Goal: Task Accomplishment & Management: Complete application form

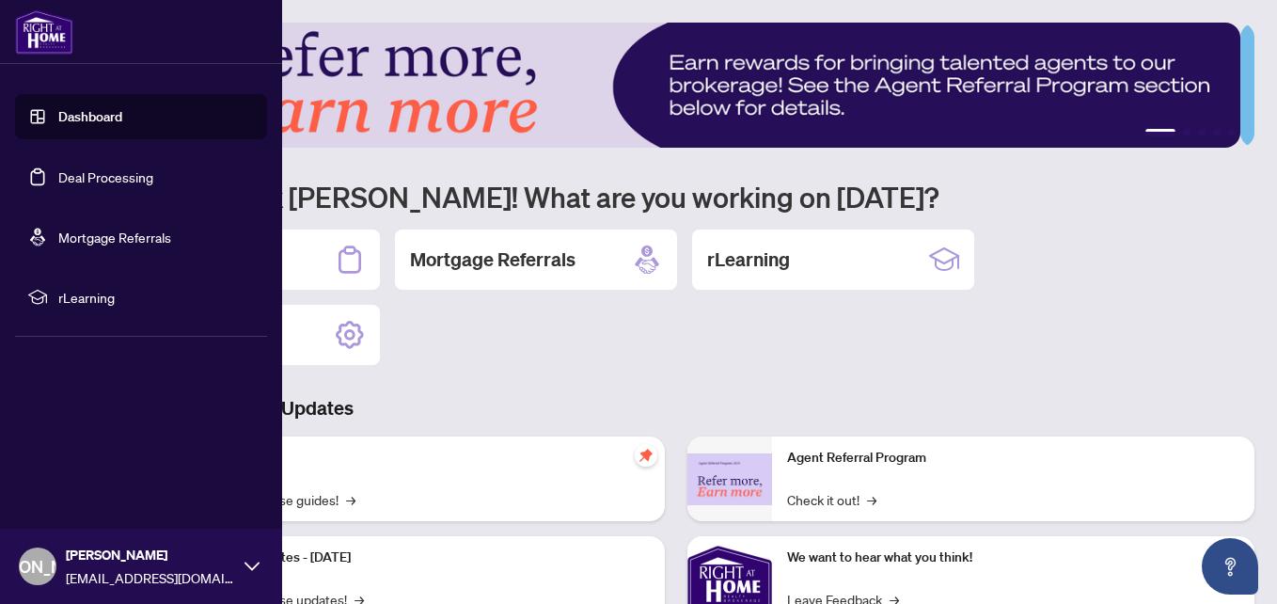
click at [88, 175] on link "Deal Processing" at bounding box center [105, 176] width 95 height 17
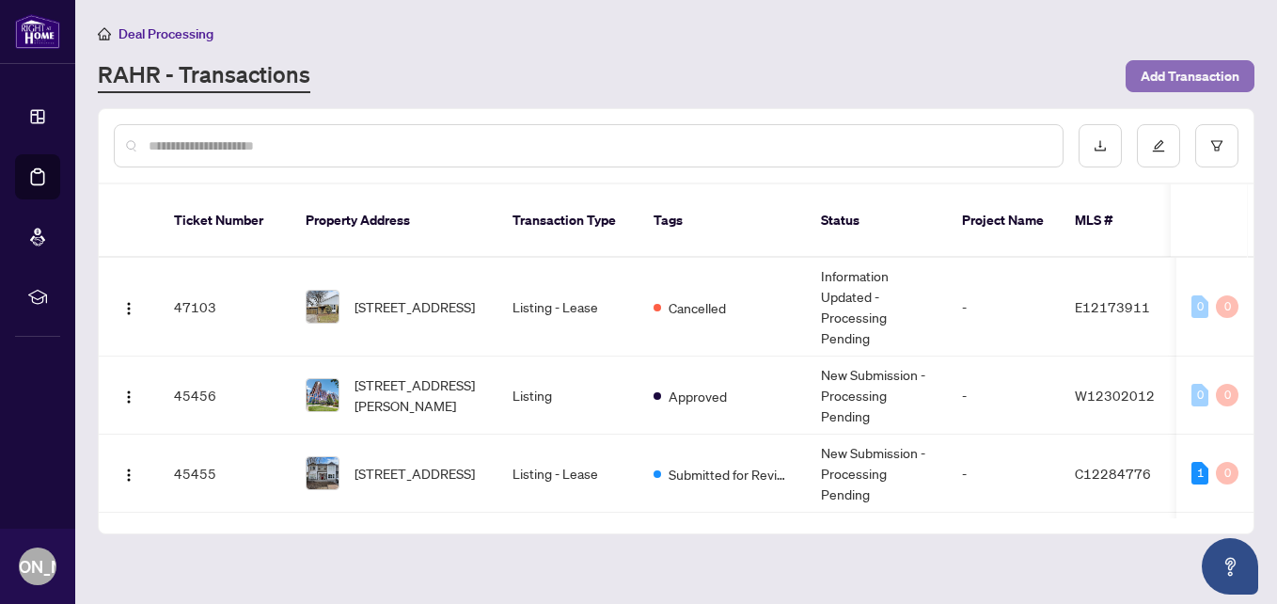
click at [1202, 60] on button "Add Transaction" at bounding box center [1190, 76] width 129 height 32
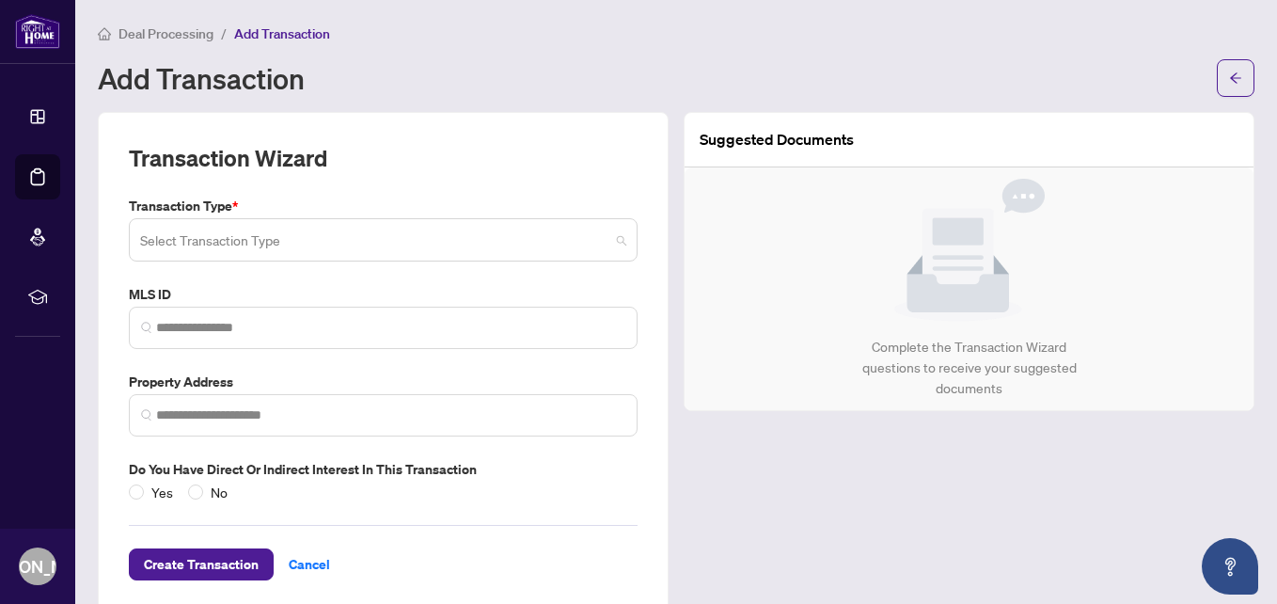
click at [181, 240] on input "search" at bounding box center [374, 242] width 469 height 41
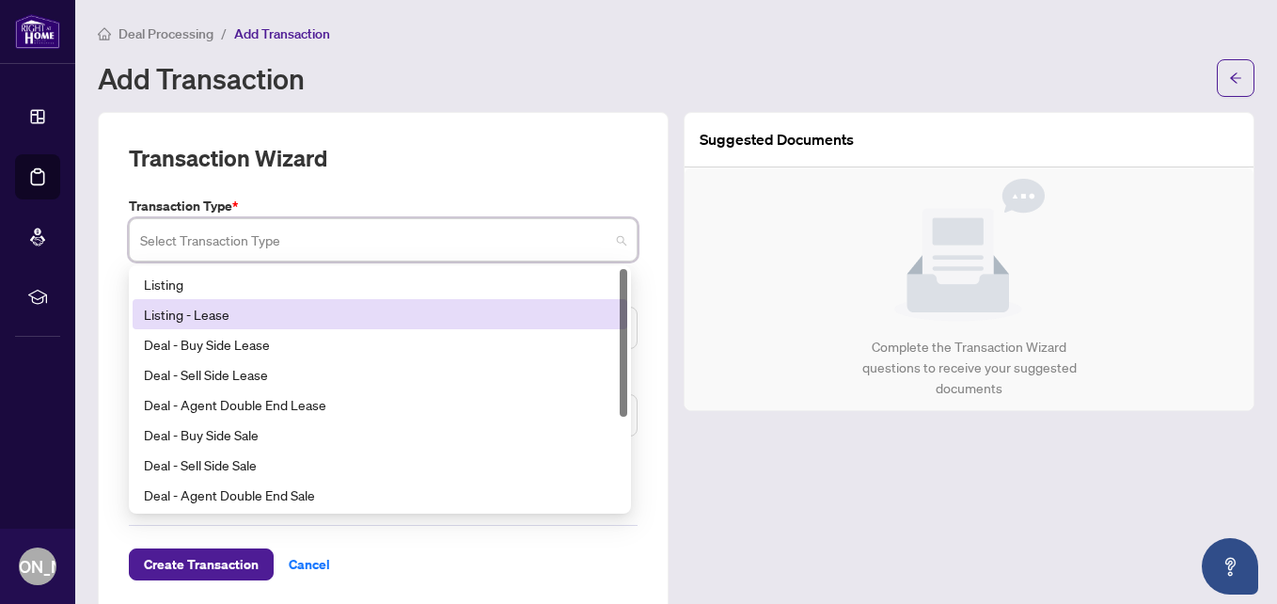
drag, startPoint x: 204, startPoint y: 311, endPoint x: 234, endPoint y: 274, distance: 48.2
click at [204, 312] on div "Listing - Lease" at bounding box center [380, 314] width 472 height 21
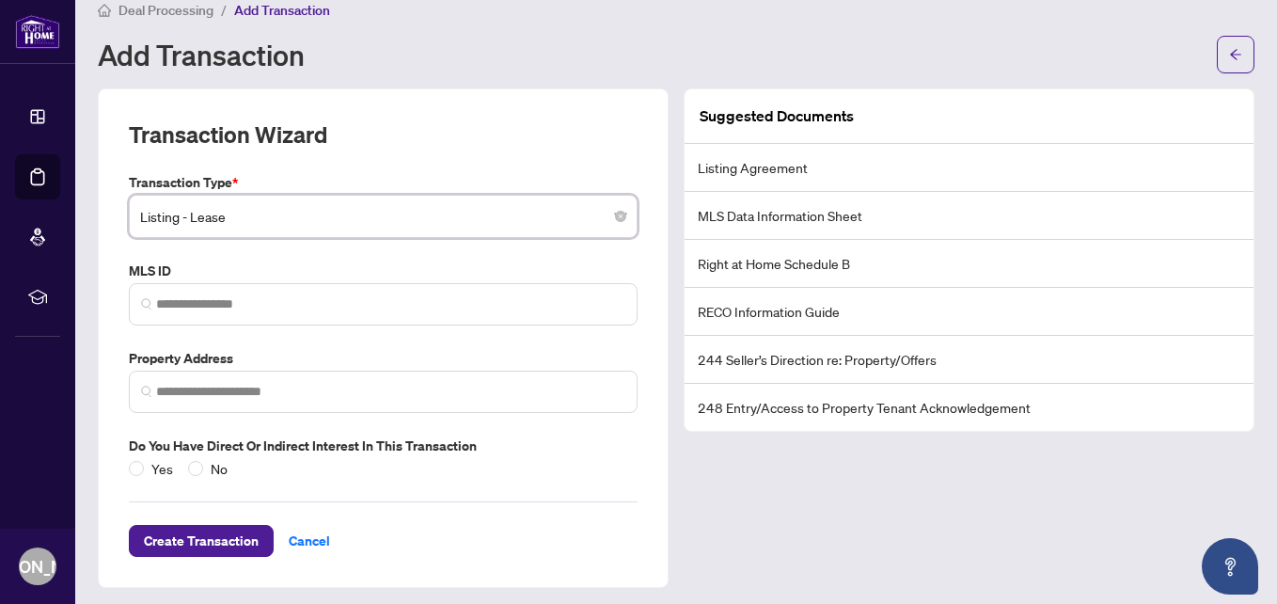
scroll to position [30, 0]
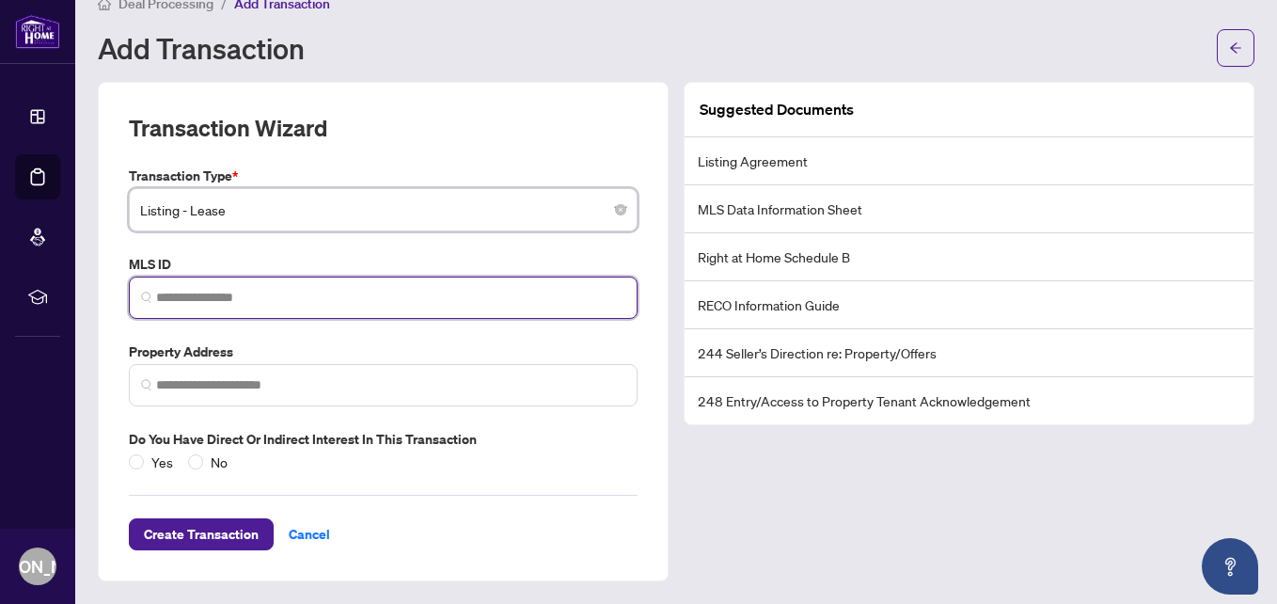
click at [304, 288] on input "search" at bounding box center [390, 298] width 469 height 20
paste input "*********"
type input "*********"
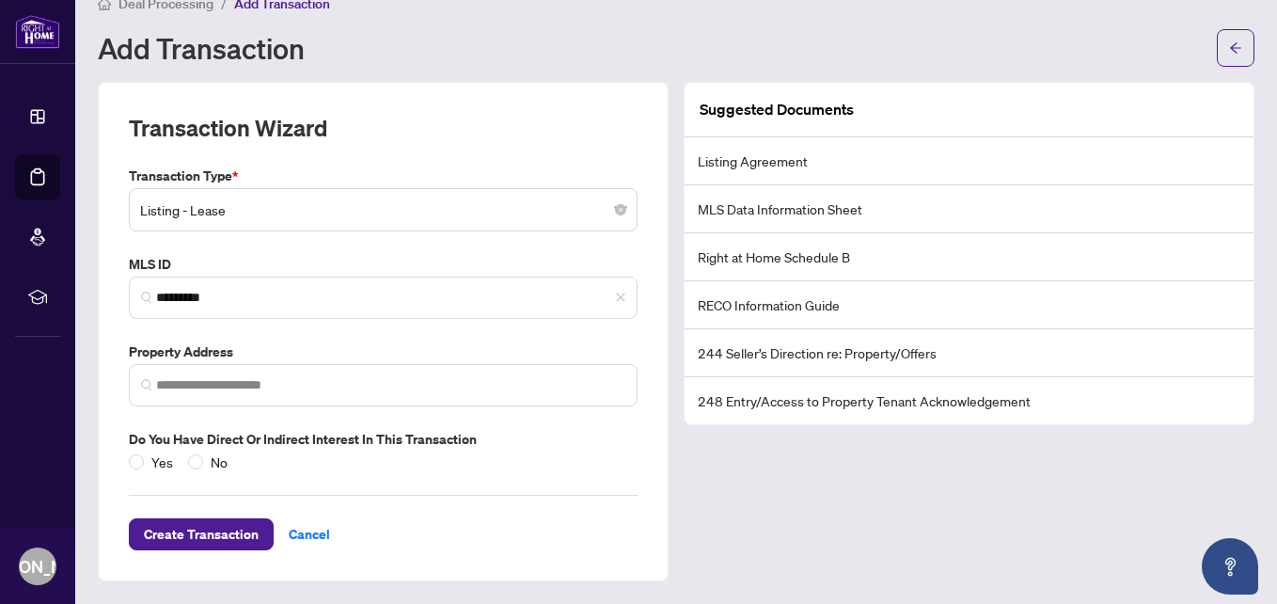
click at [428, 140] on div "Transaction Wizard" at bounding box center [383, 139] width 509 height 53
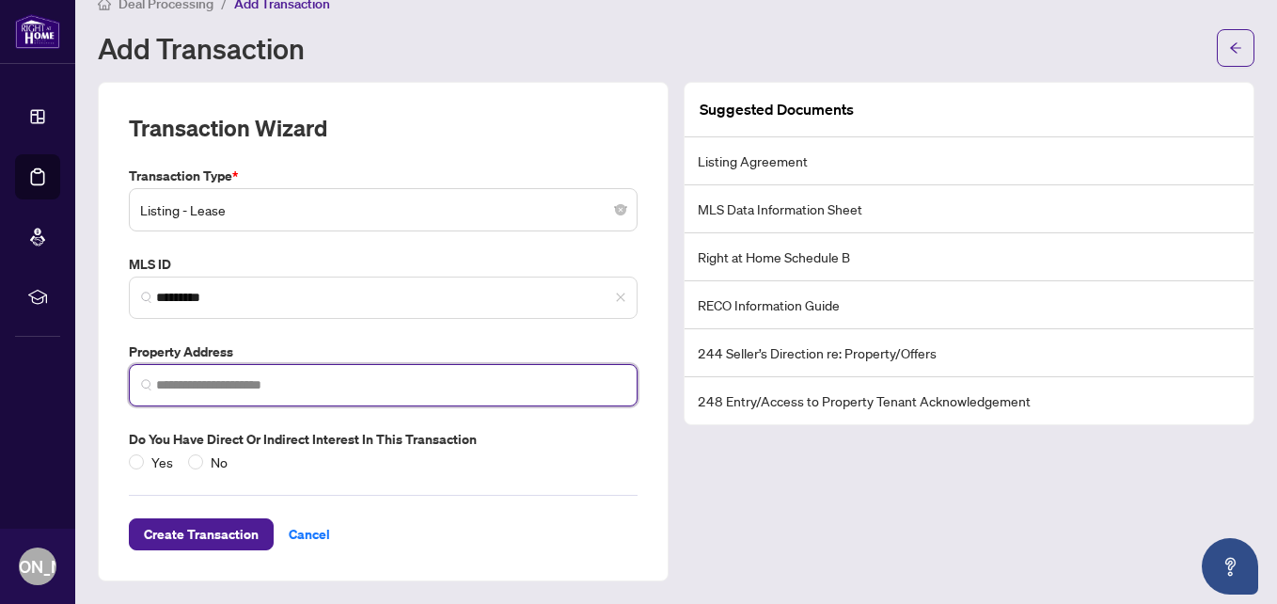
click at [326, 379] on input "search" at bounding box center [390, 385] width 469 height 20
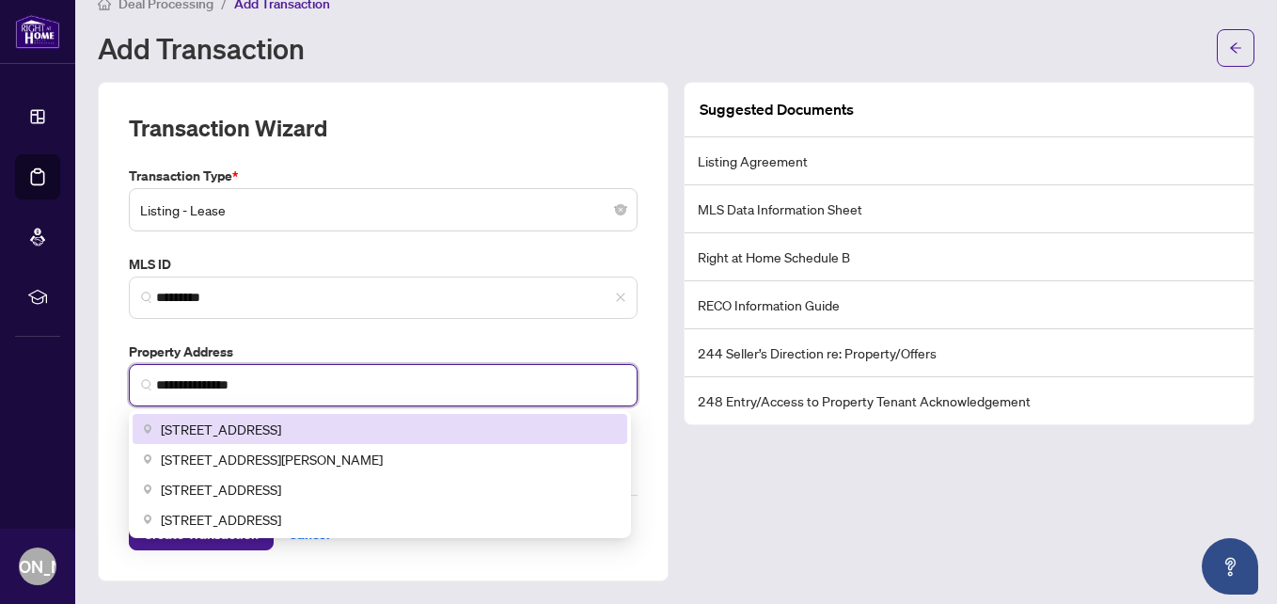
click at [281, 424] on span "[STREET_ADDRESS]" at bounding box center [221, 429] width 120 height 21
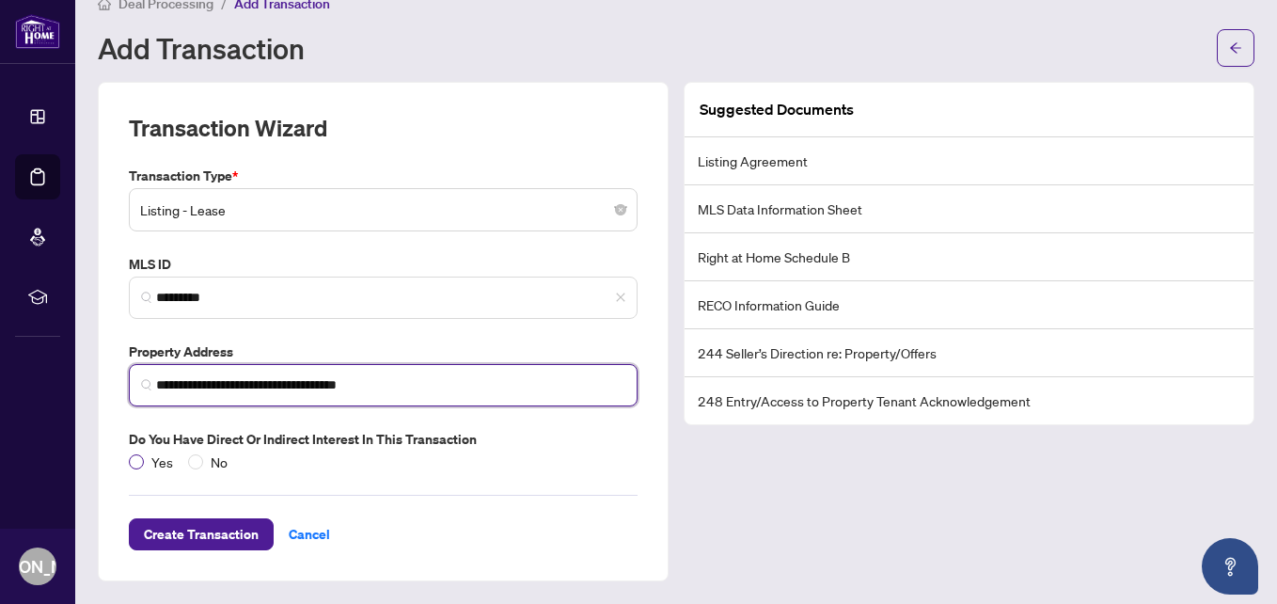
type input "**********"
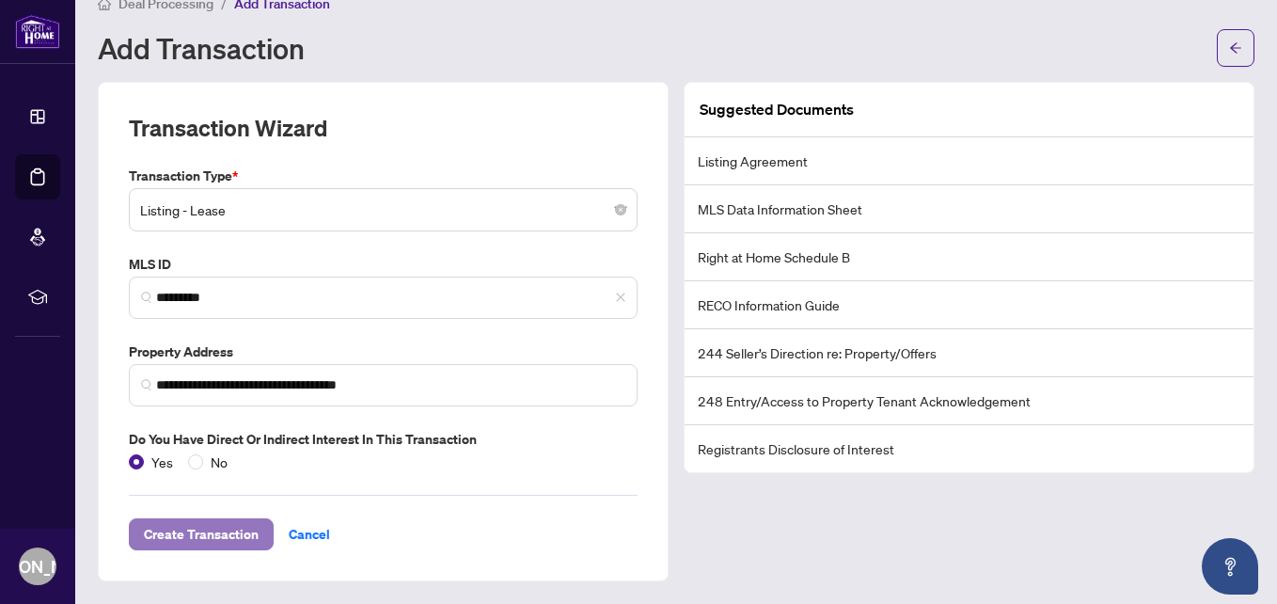
click at [166, 530] on span "Create Transaction" at bounding box center [201, 534] width 115 height 30
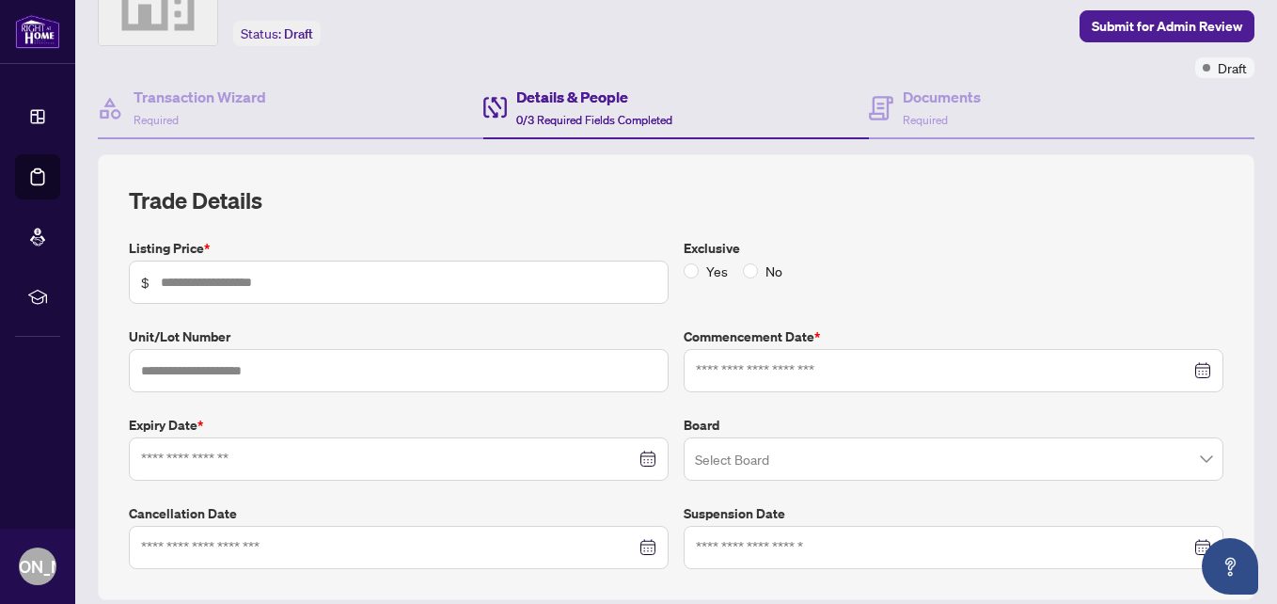
scroll to position [124, 0]
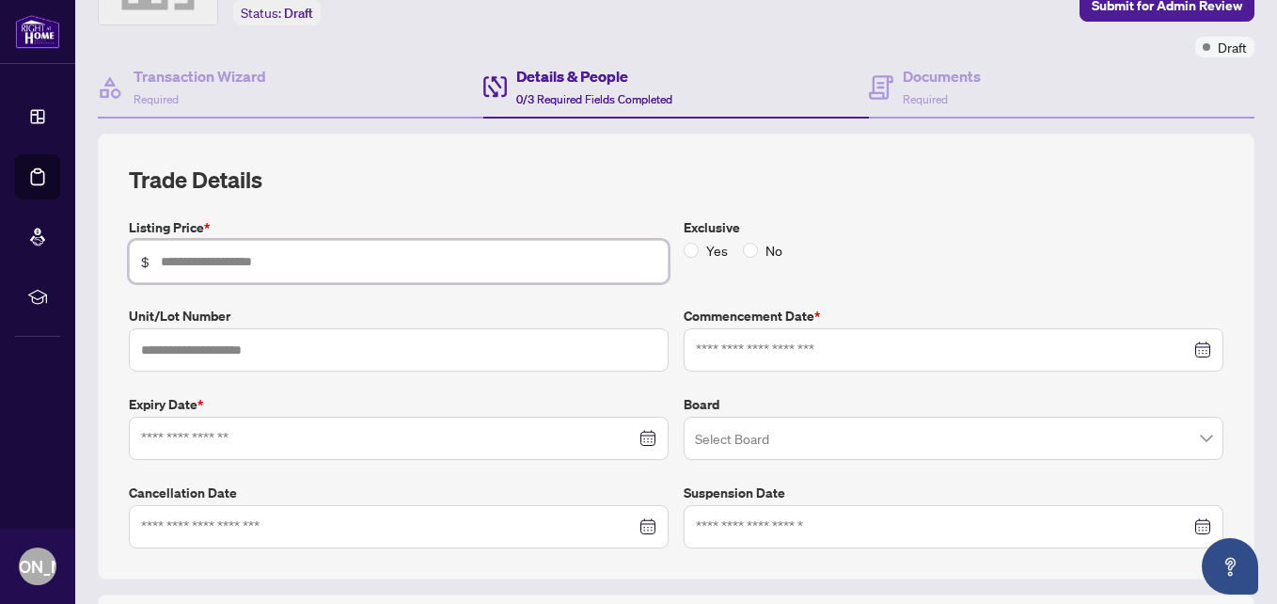
click at [240, 262] on input "text" at bounding box center [409, 261] width 496 height 21
type input "*****"
click at [638, 442] on div at bounding box center [398, 438] width 515 height 21
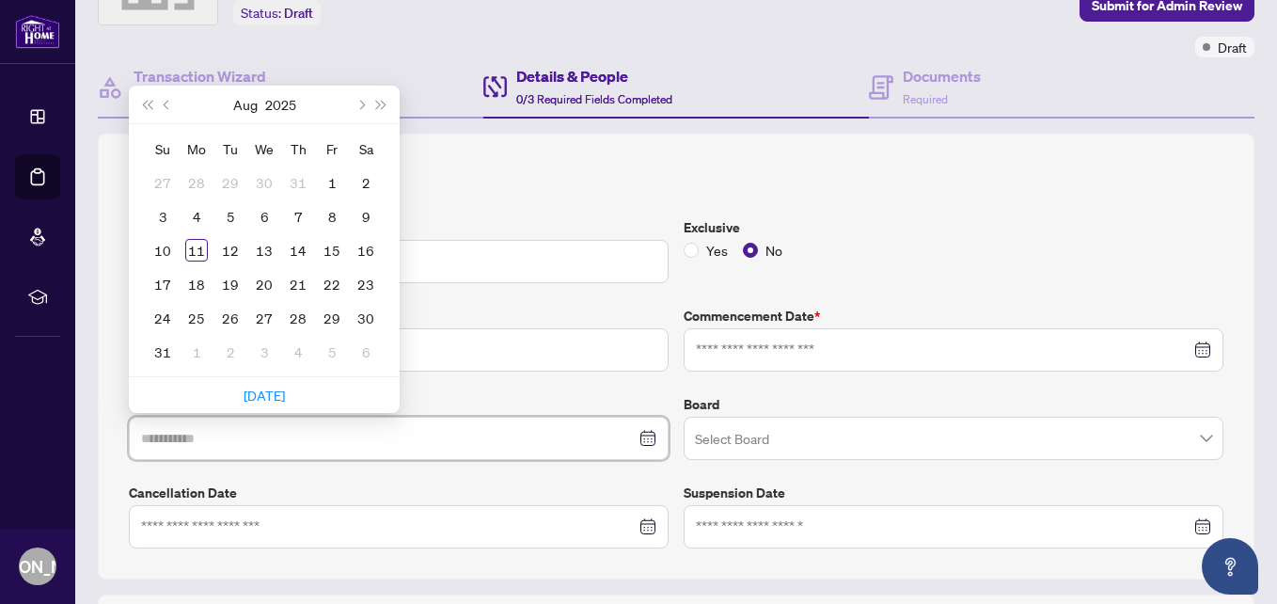
type input "**********"
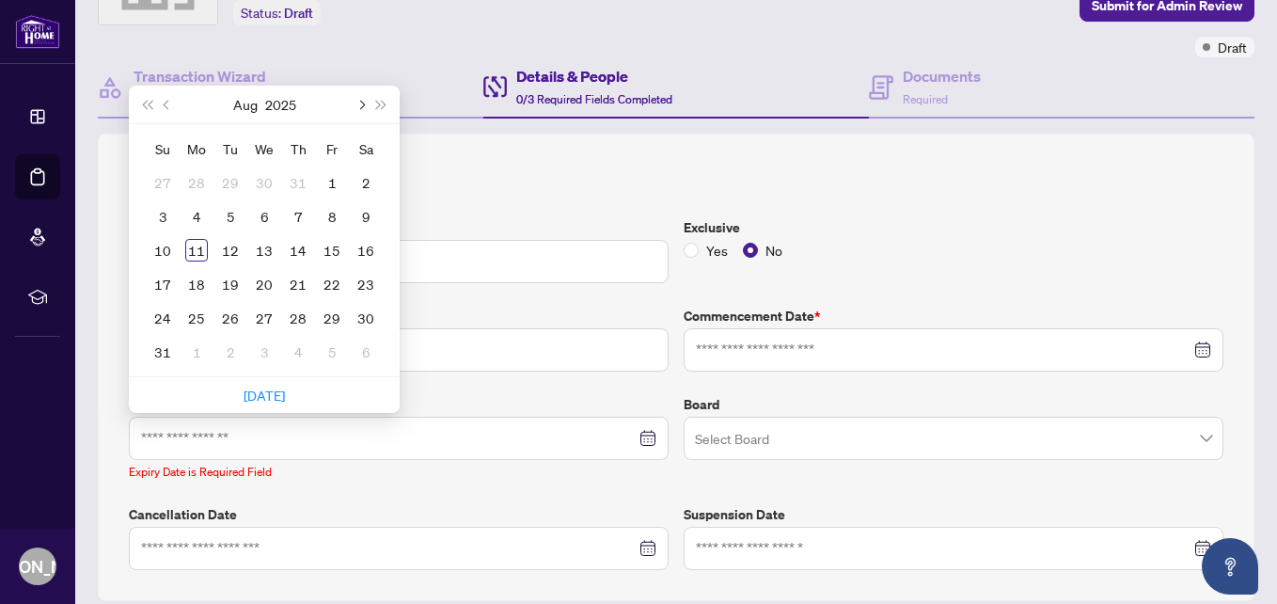
click at [362, 100] on button "Next month (PageDown)" at bounding box center [360, 105] width 21 height 38
type input "**********"
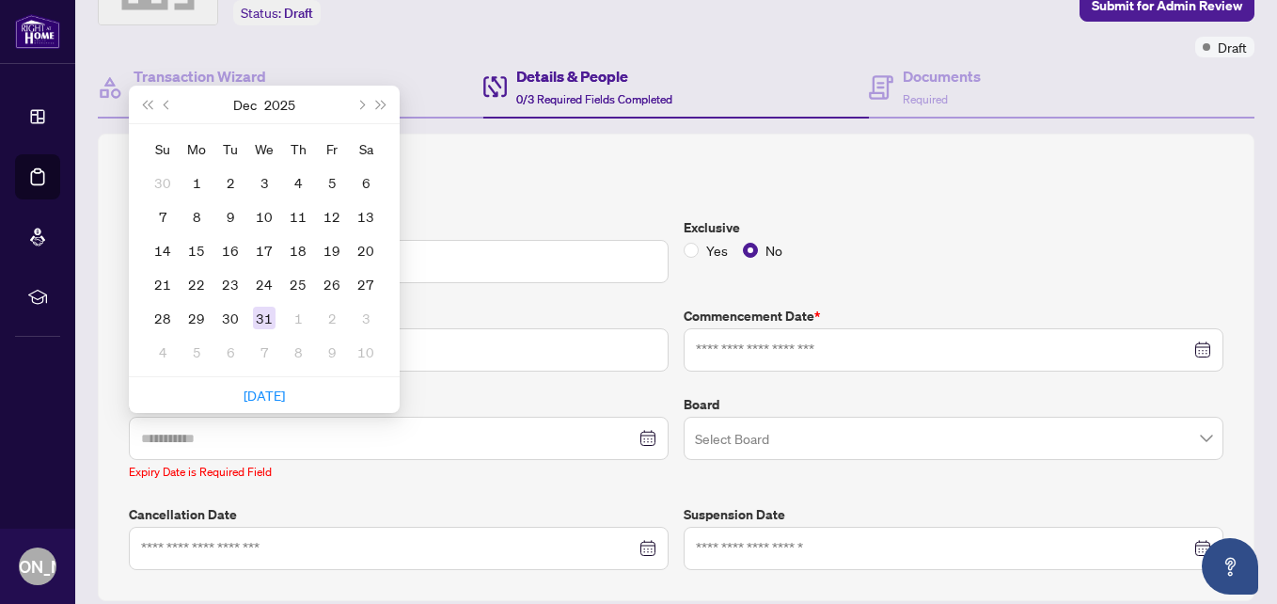
click at [264, 318] on div "31" at bounding box center [264, 318] width 23 height 23
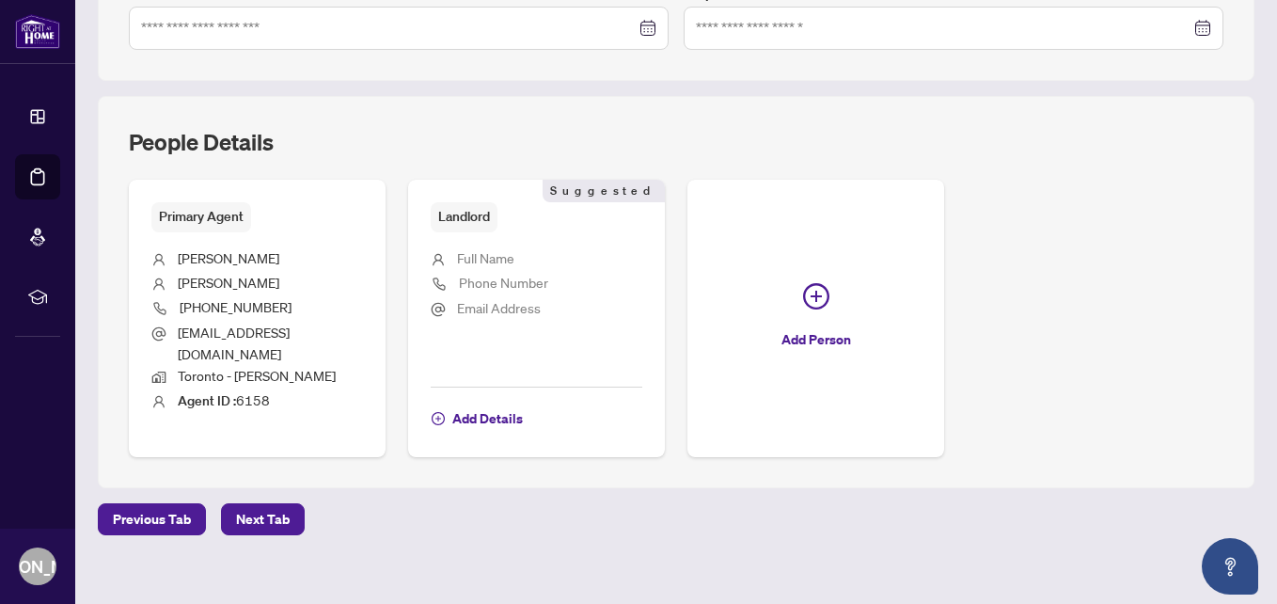
scroll to position [624, 0]
click at [269, 506] on span "Next Tab" at bounding box center [263, 518] width 54 height 30
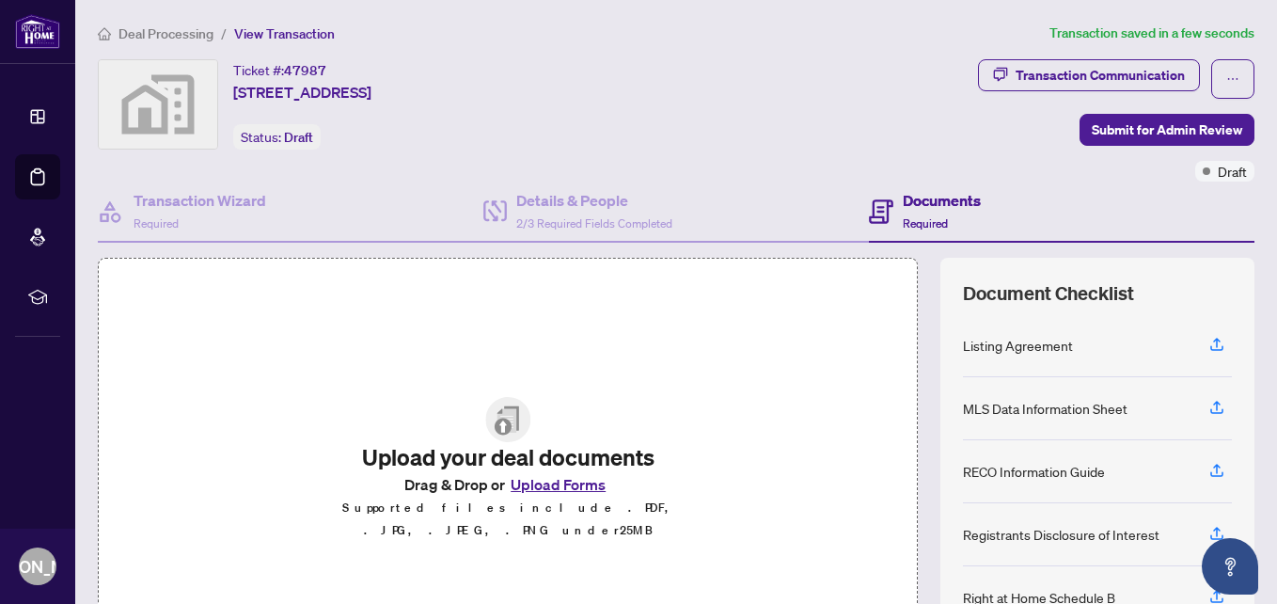
scroll to position [213, 0]
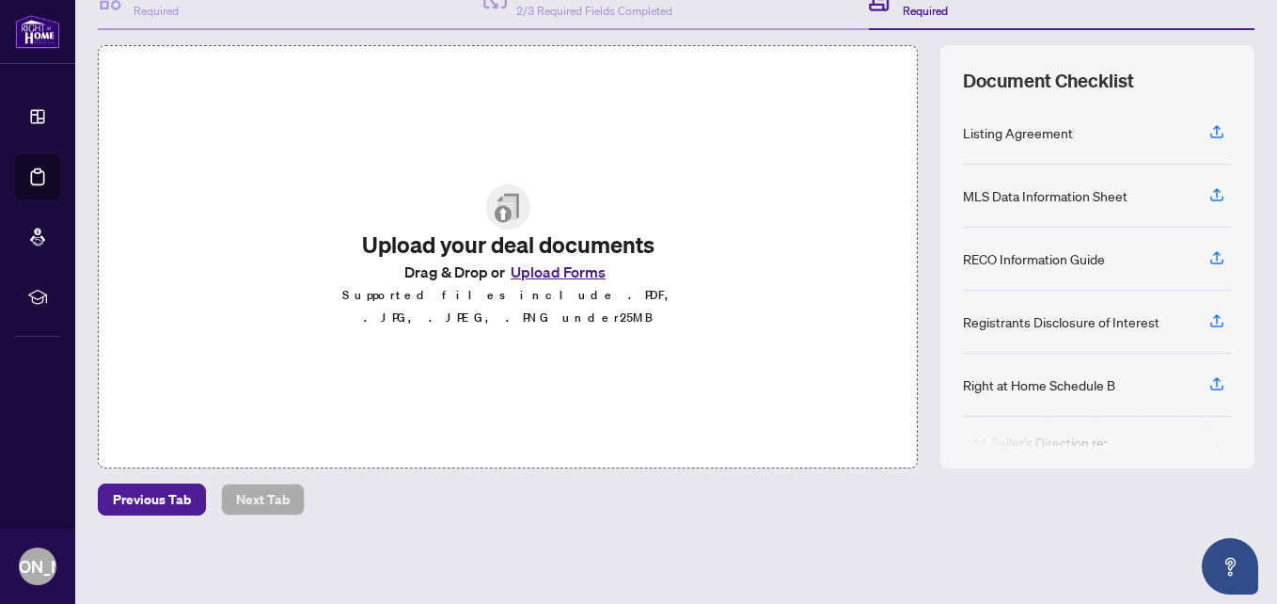
click at [507, 222] on img at bounding box center [507, 206] width 45 height 45
click at [549, 280] on button "Upload Forms" at bounding box center [558, 272] width 106 height 24
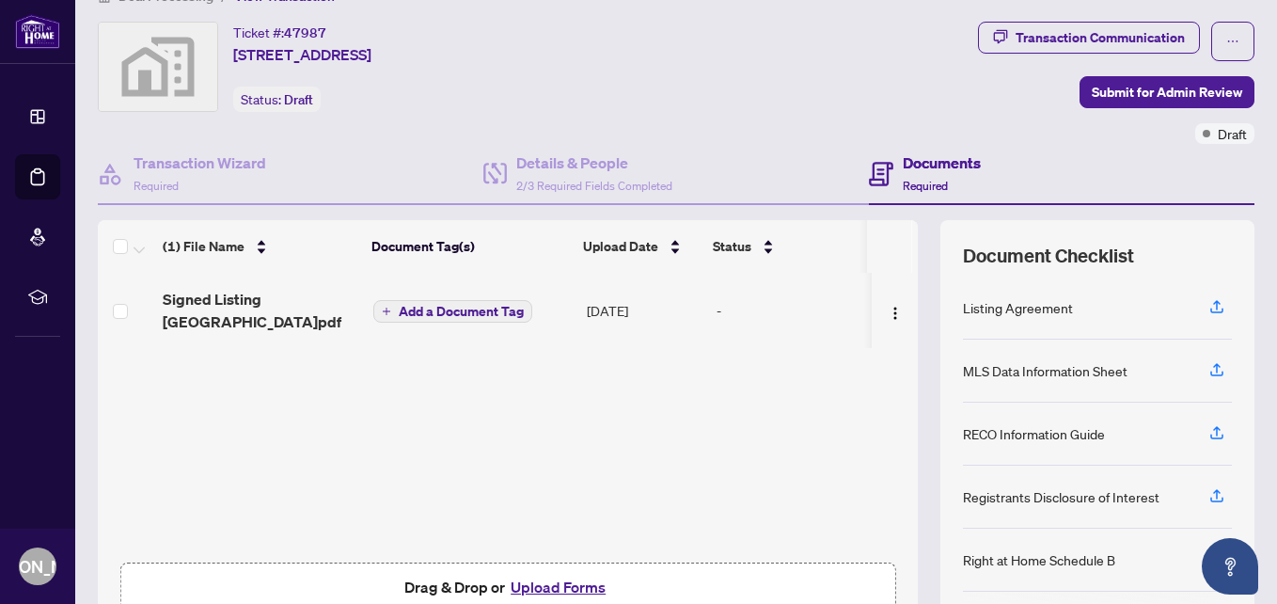
scroll to position [0, 0]
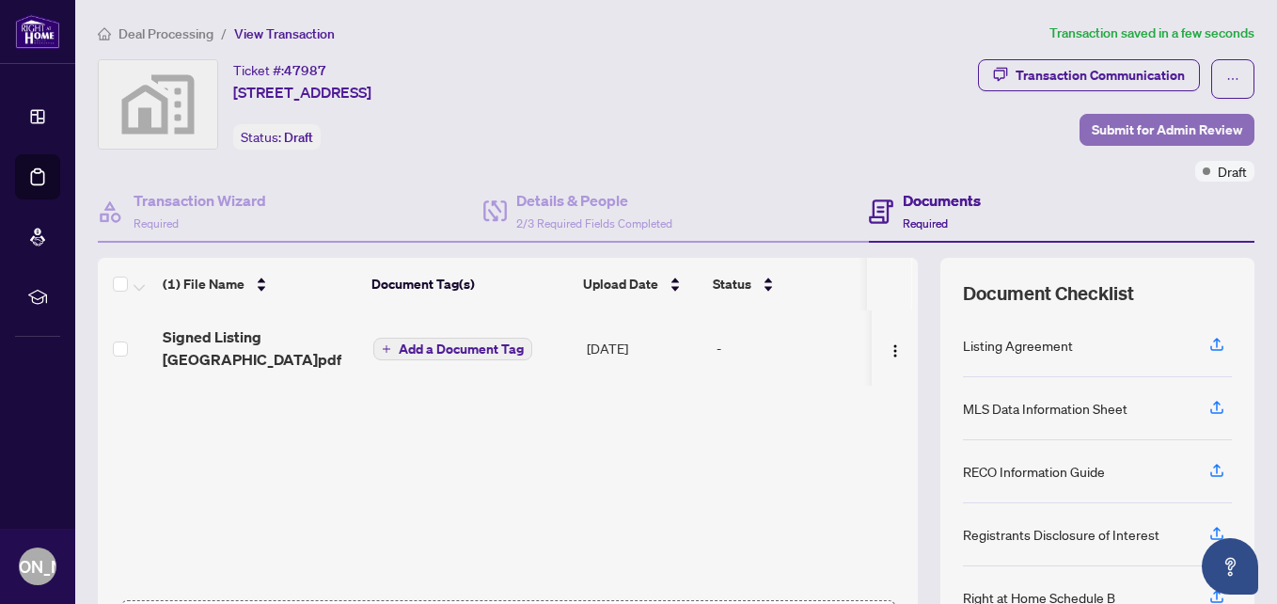
click at [1098, 126] on span "Submit for Admin Review" at bounding box center [1167, 130] width 151 height 30
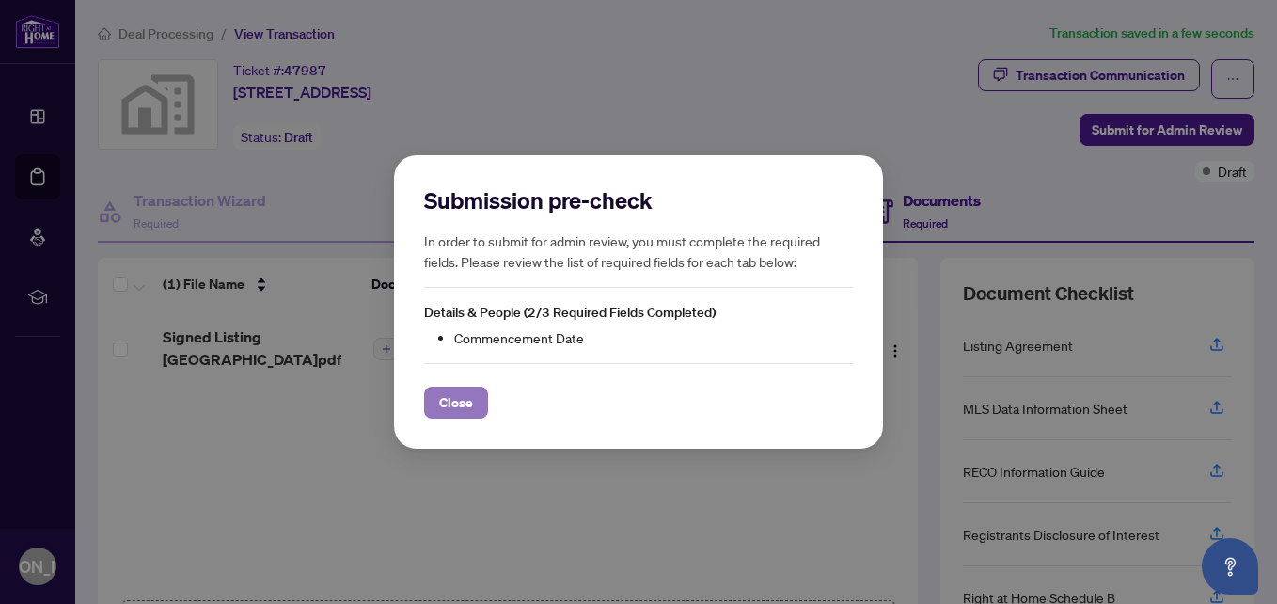
click at [465, 403] on span "Close" at bounding box center [456, 403] width 34 height 30
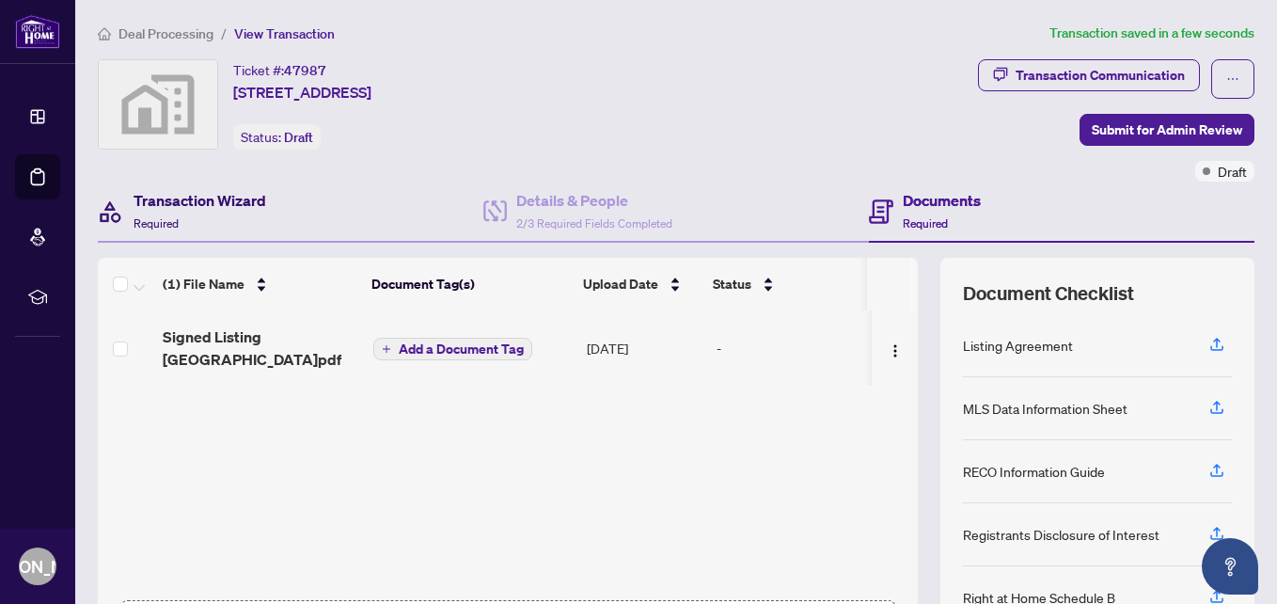
click at [191, 215] on div "Transaction Wizard Required" at bounding box center [200, 211] width 133 height 44
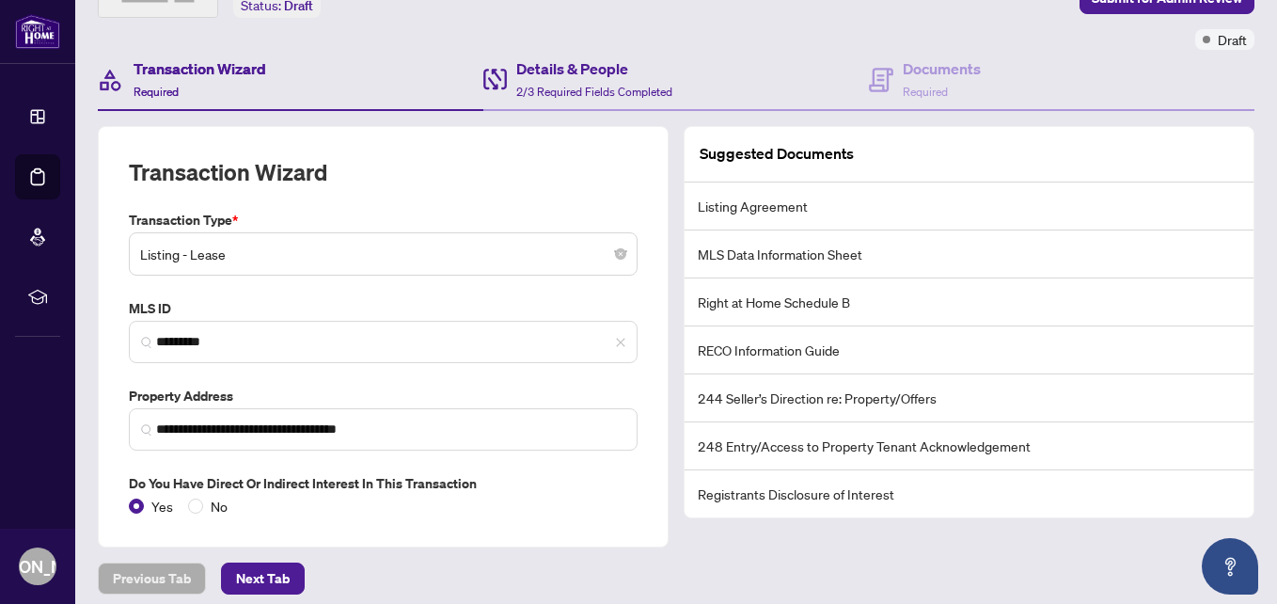
scroll to position [117, 0]
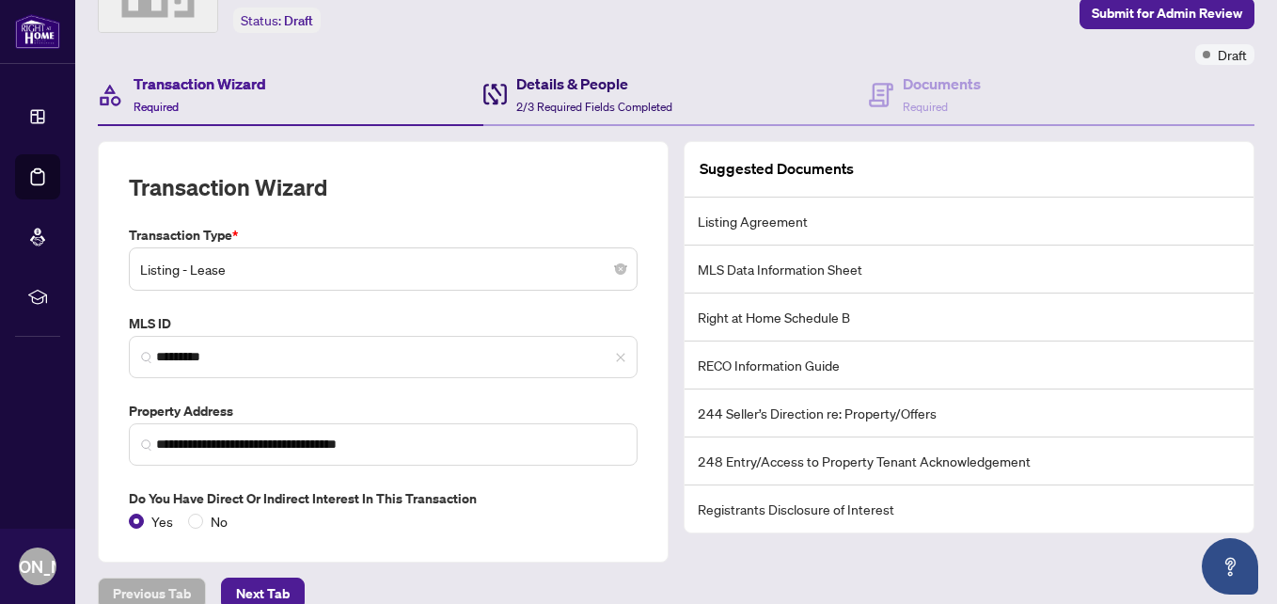
click at [537, 102] on span "2/3 Required Fields Completed" at bounding box center [594, 107] width 156 height 14
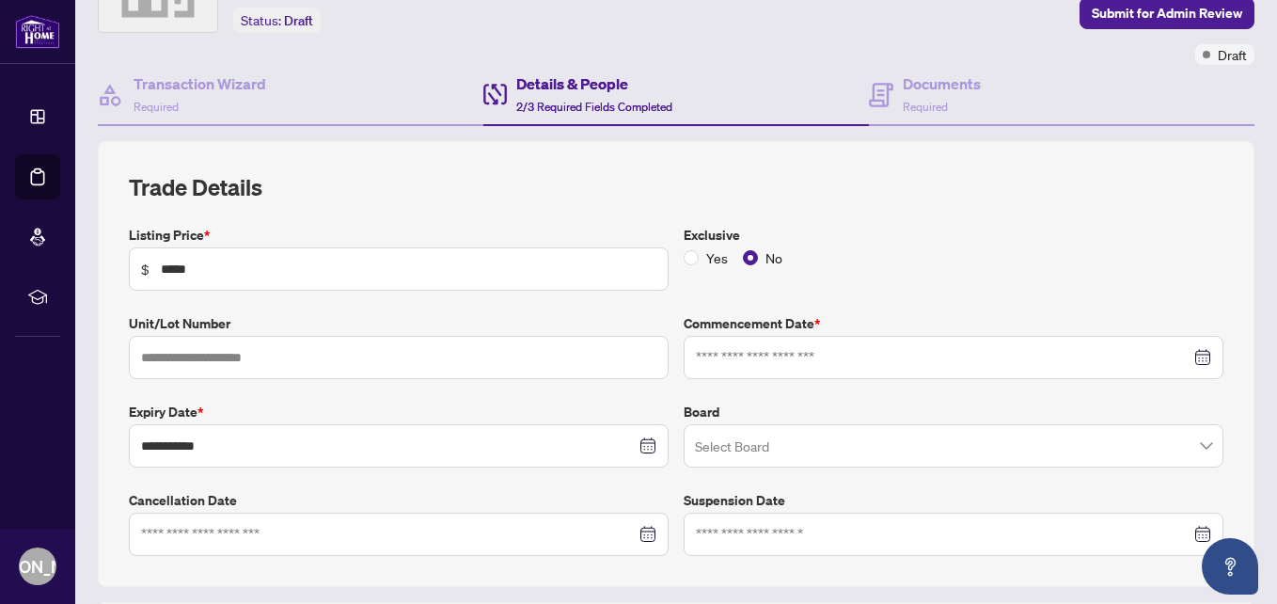
click at [1193, 362] on div at bounding box center [953, 357] width 515 height 21
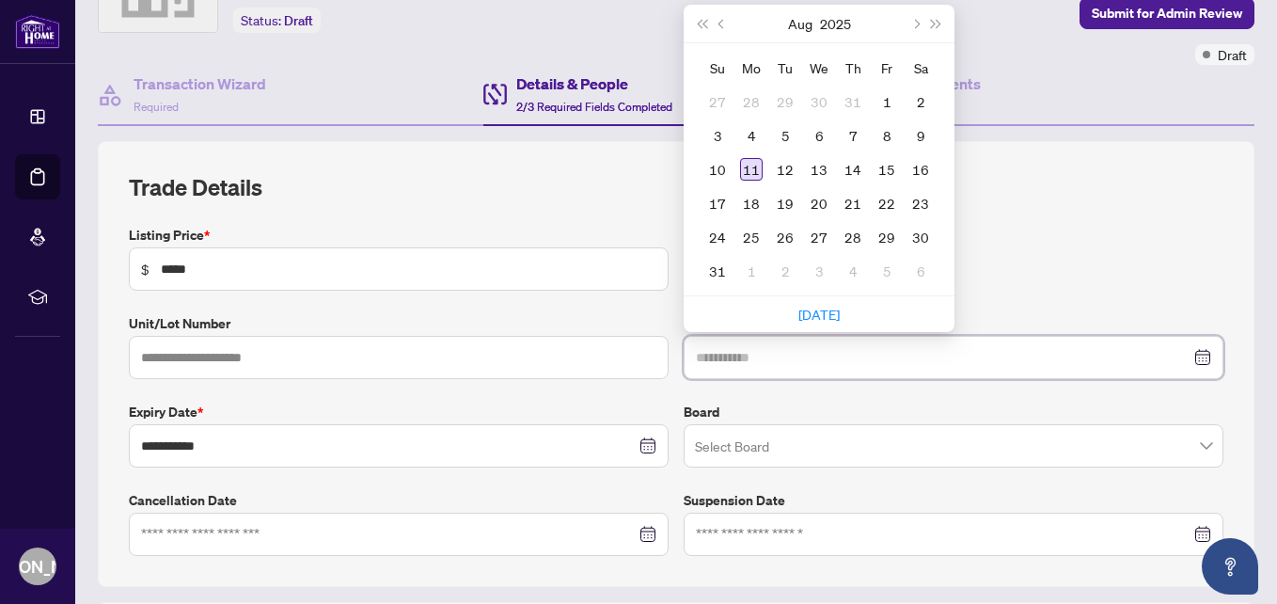
type input "**********"
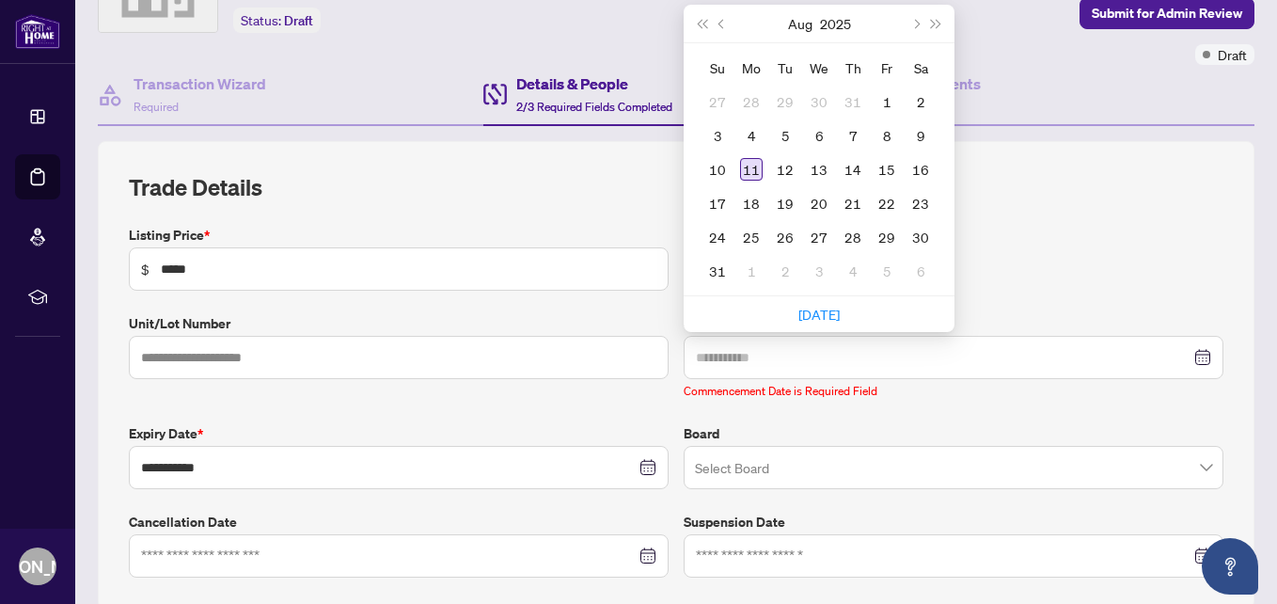
click at [740, 169] on div "11" at bounding box center [751, 169] width 23 height 23
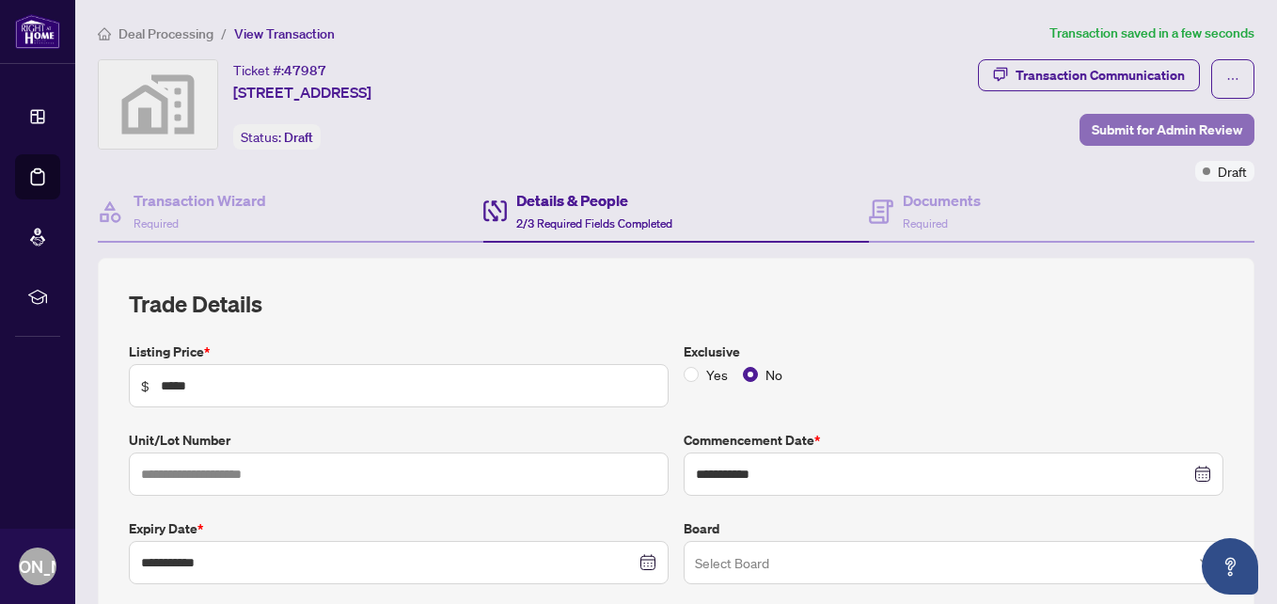
click at [1106, 132] on span "Submit for Admin Review" at bounding box center [1167, 130] width 151 height 30
click at [1110, 131] on span "Submit for Admin Review" at bounding box center [1167, 130] width 151 height 30
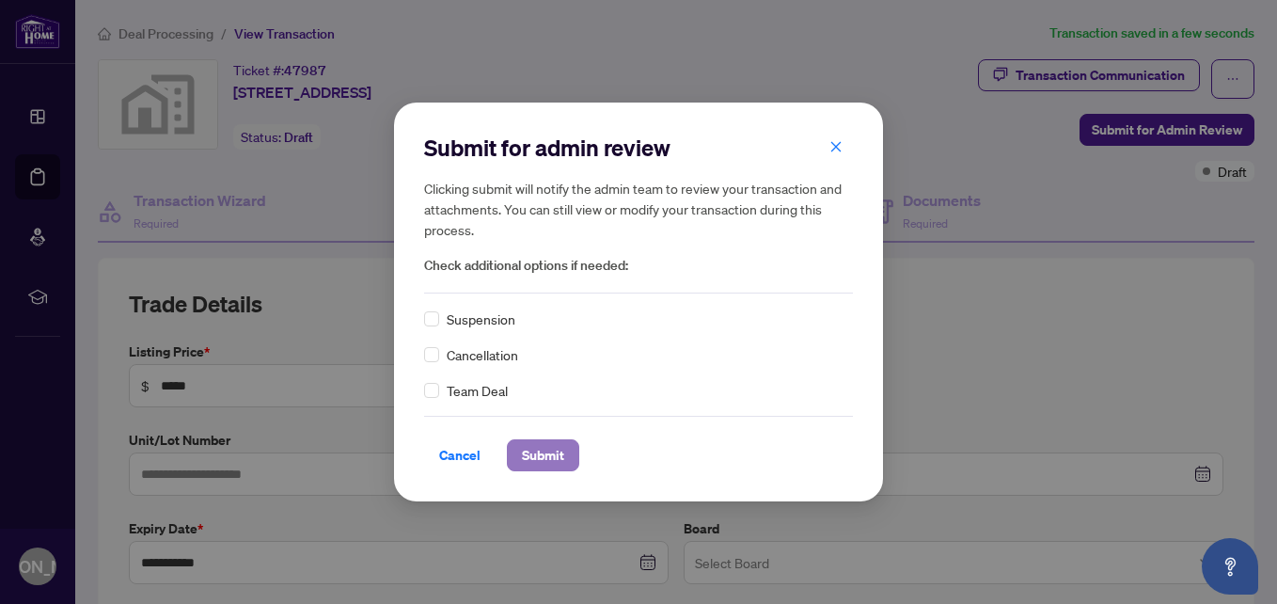
click at [523, 445] on span "Submit" at bounding box center [543, 455] width 42 height 30
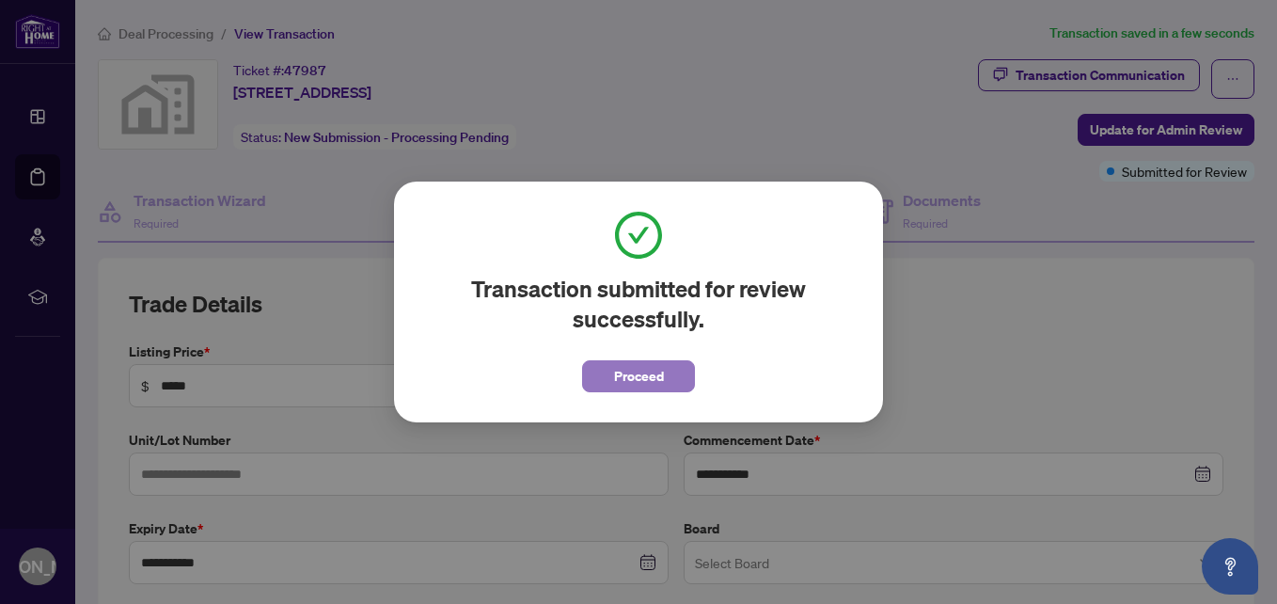
click at [616, 369] on button "Proceed" at bounding box center [638, 376] width 113 height 32
